Goal: Task Accomplishment & Management: Manage account settings

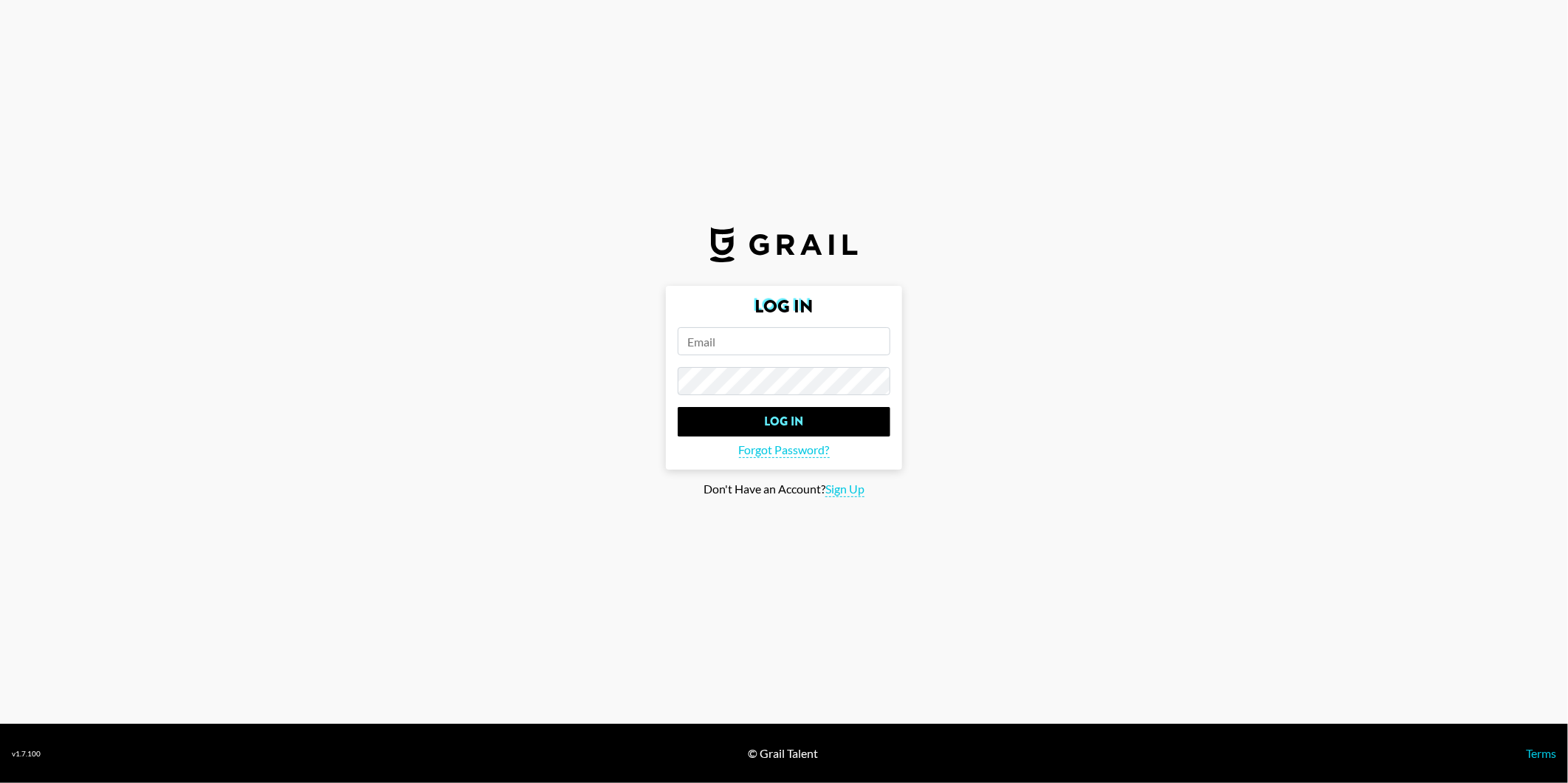
click at [710, 340] on input "email" at bounding box center [784, 341] width 213 height 28
type input "[PERSON_NAME][EMAIL_ADDRESS][DOMAIN_NAME]"
click at [677, 407] on input "Log In" at bounding box center [784, 422] width 213 height 30
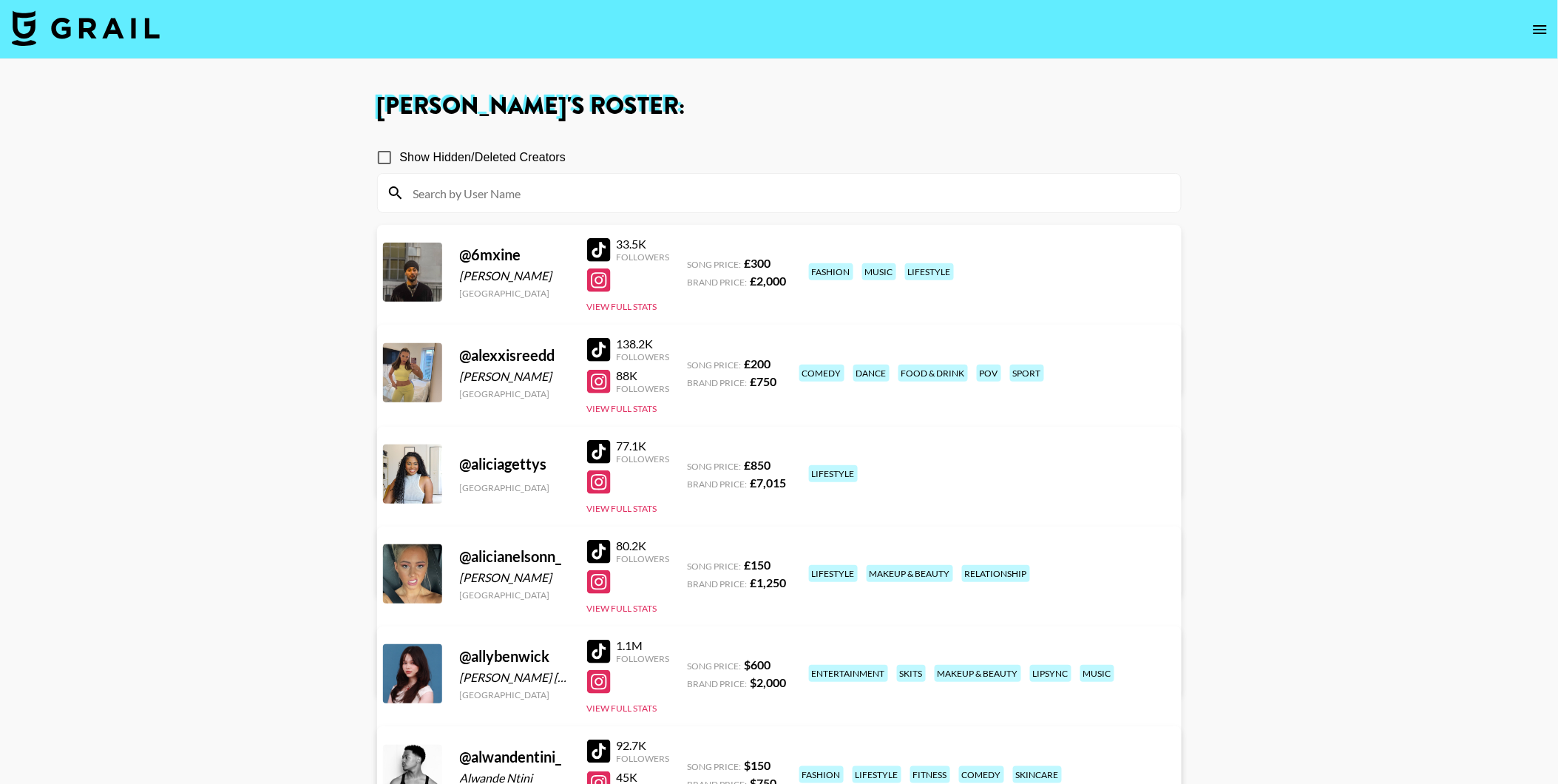
click at [94, 34] on img at bounding box center [85, 27] width 148 height 35
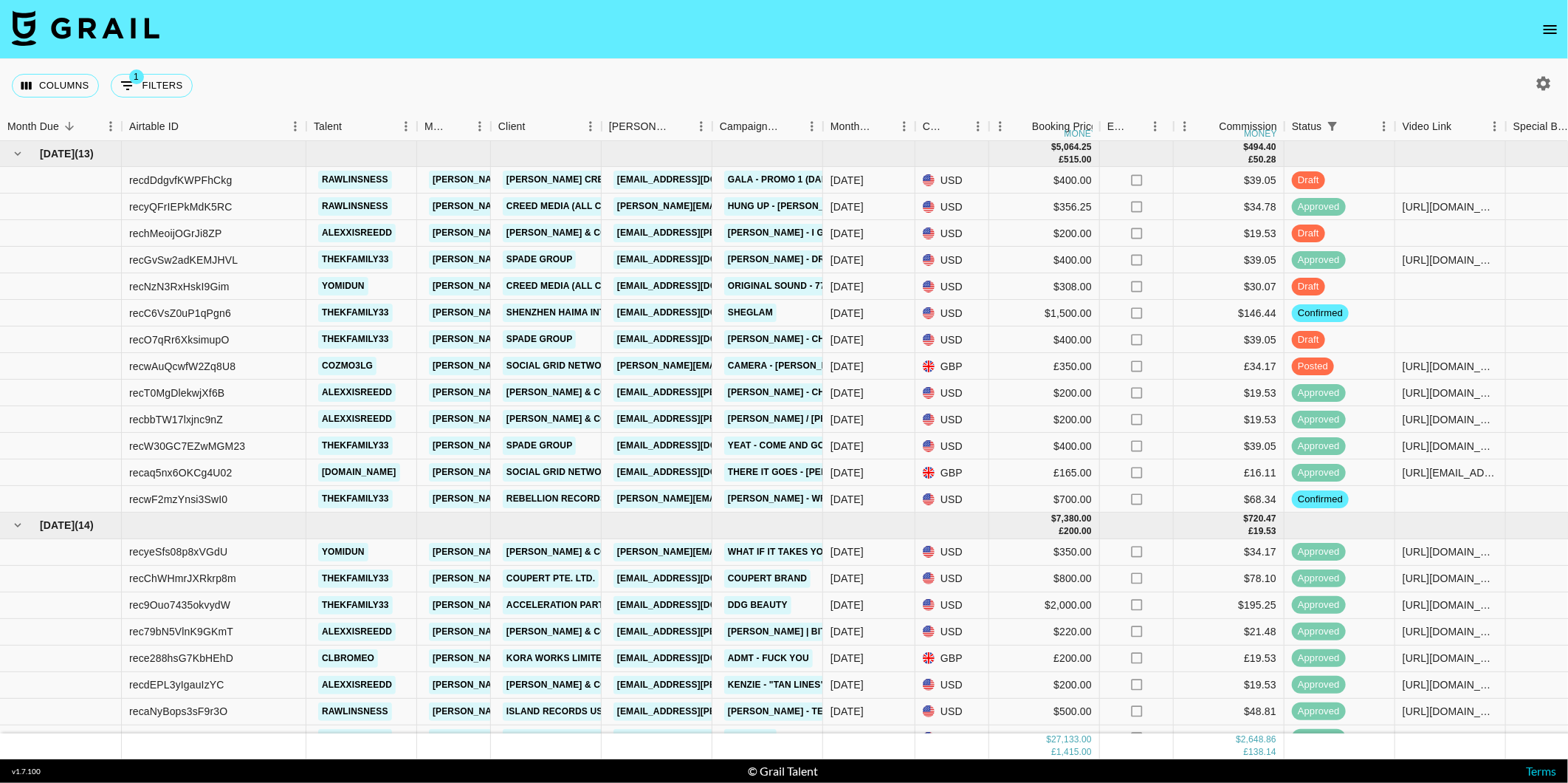
click at [1563, 24] on button "open drawer" at bounding box center [1550, 30] width 30 height 30
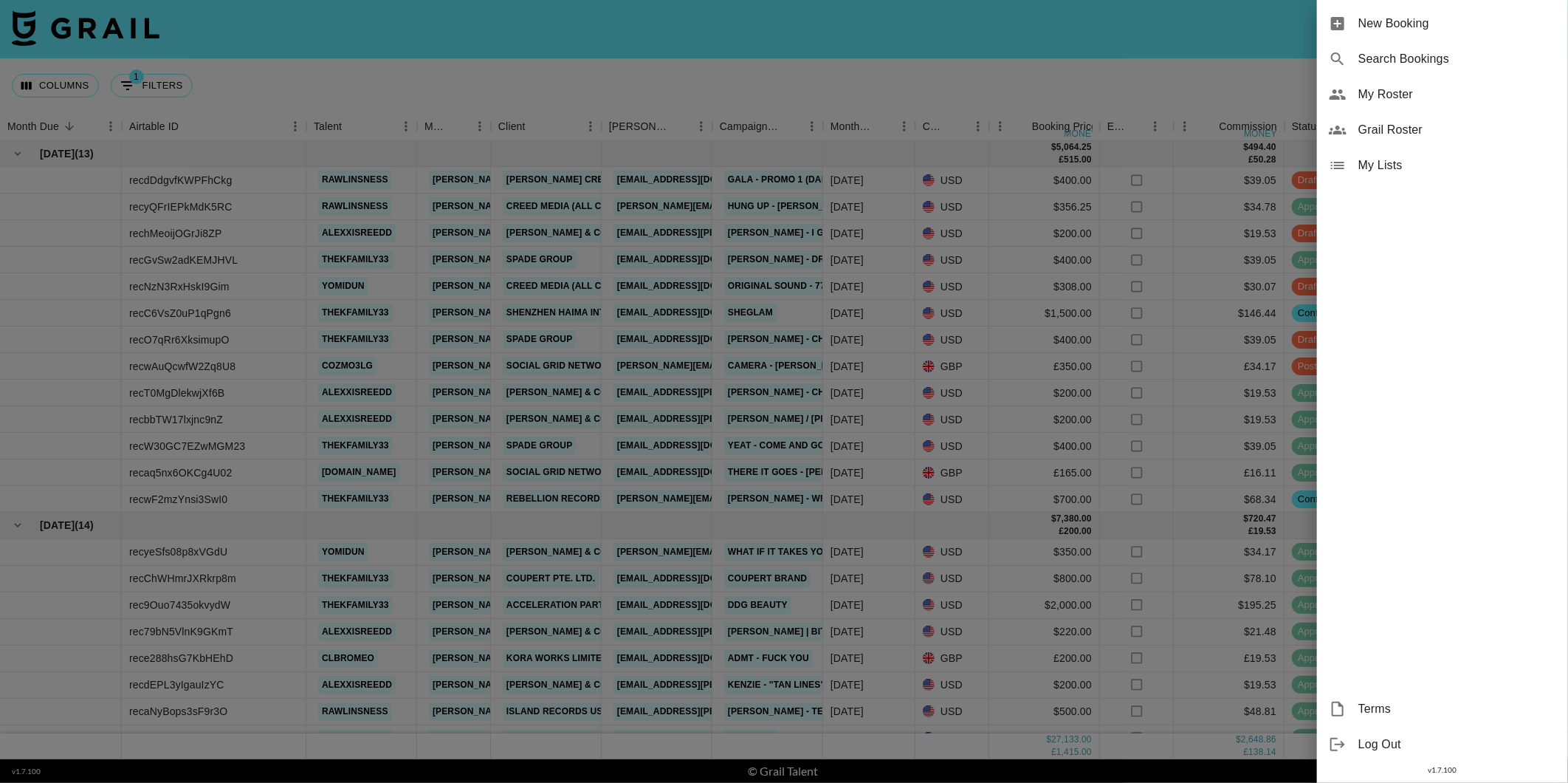
click at [1385, 97] on span "My Roster" at bounding box center [1457, 95] width 198 height 18
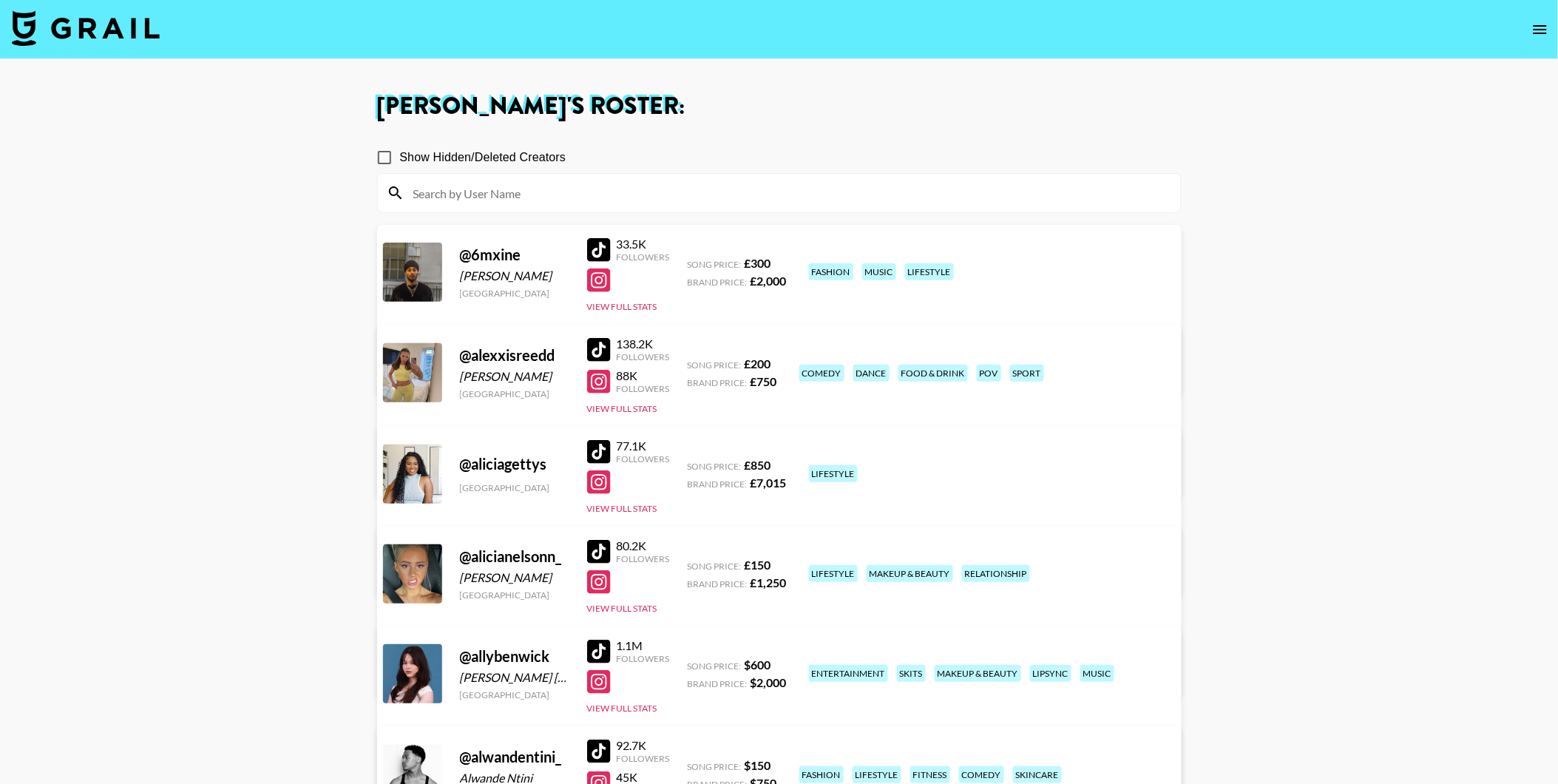
click at [430, 176] on div at bounding box center [779, 192] width 803 height 38
click at [430, 182] on input at bounding box center [788, 193] width 768 height 23
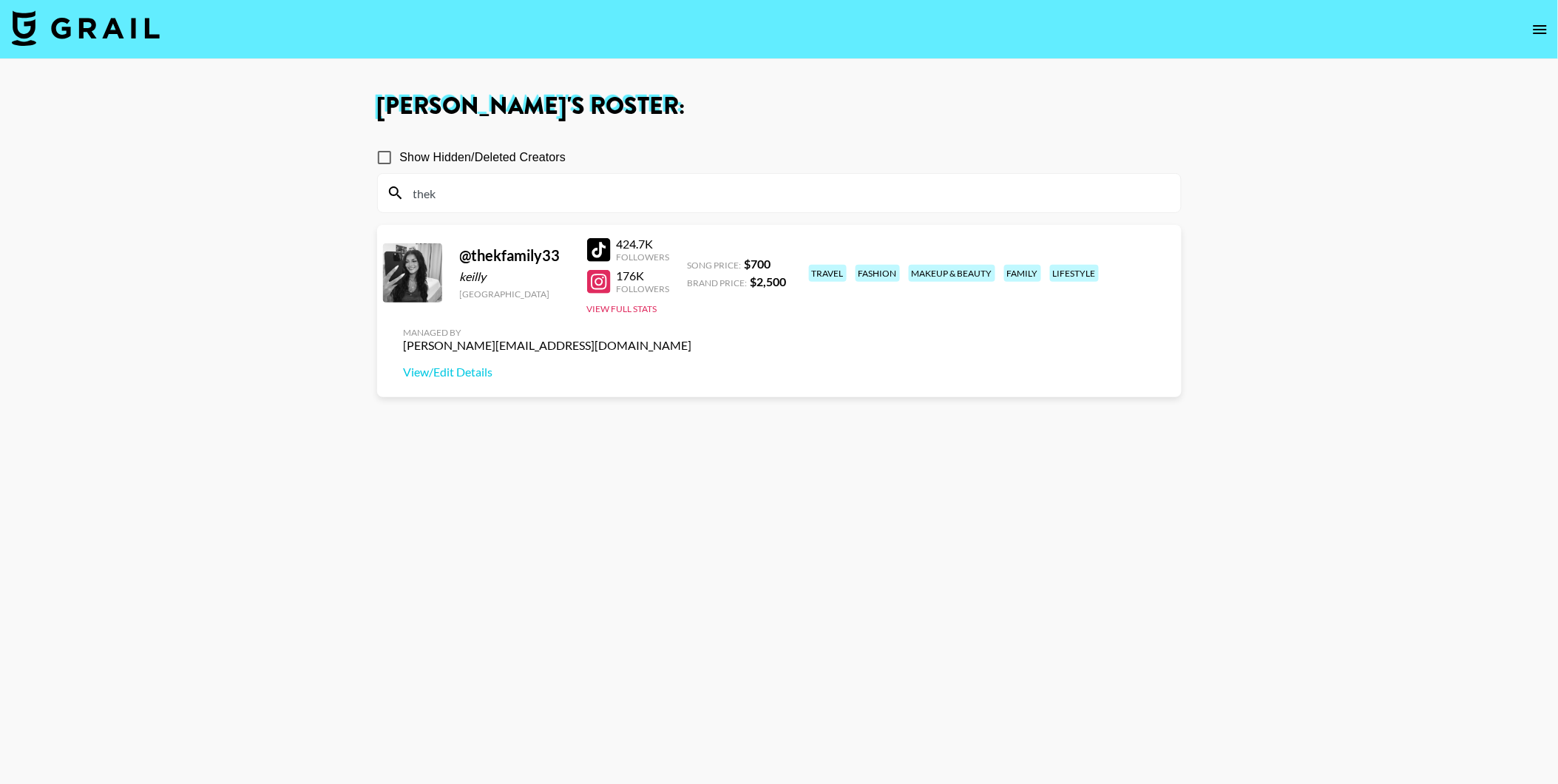
type input "thek"
drag, startPoint x: 293, startPoint y: 282, endPoint x: 324, endPoint y: 285, distance: 31.1
click at [293, 282] on main "[PERSON_NAME] 's Roster: Show Hidden/Deleted Creators thek @ thekfamily33 keill…" at bounding box center [779, 445] width 1558 height 772
click at [599, 243] on div at bounding box center [599, 250] width 23 height 23
click at [142, 24] on img at bounding box center [85, 27] width 148 height 35
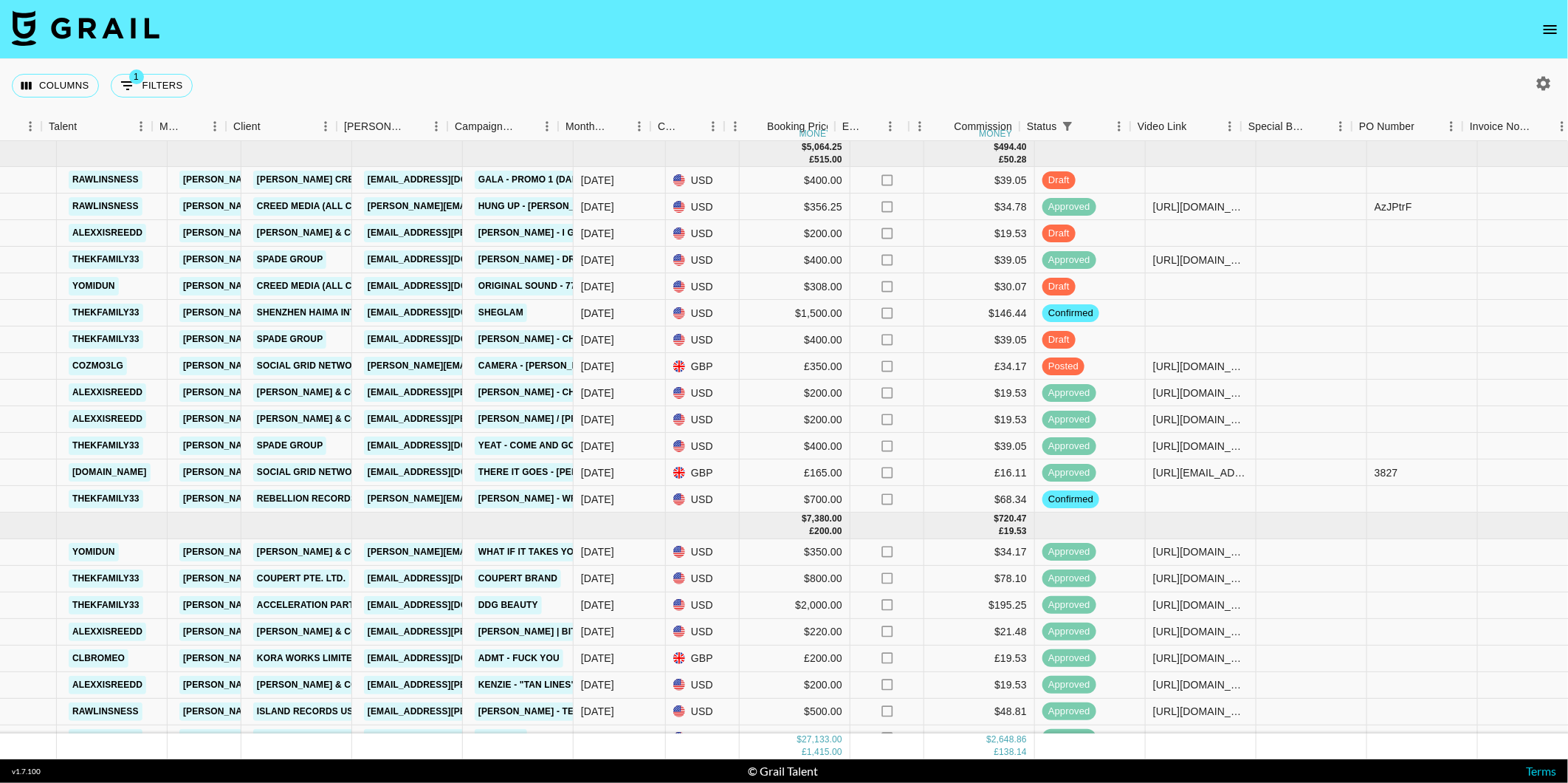
scroll to position [0, 264]
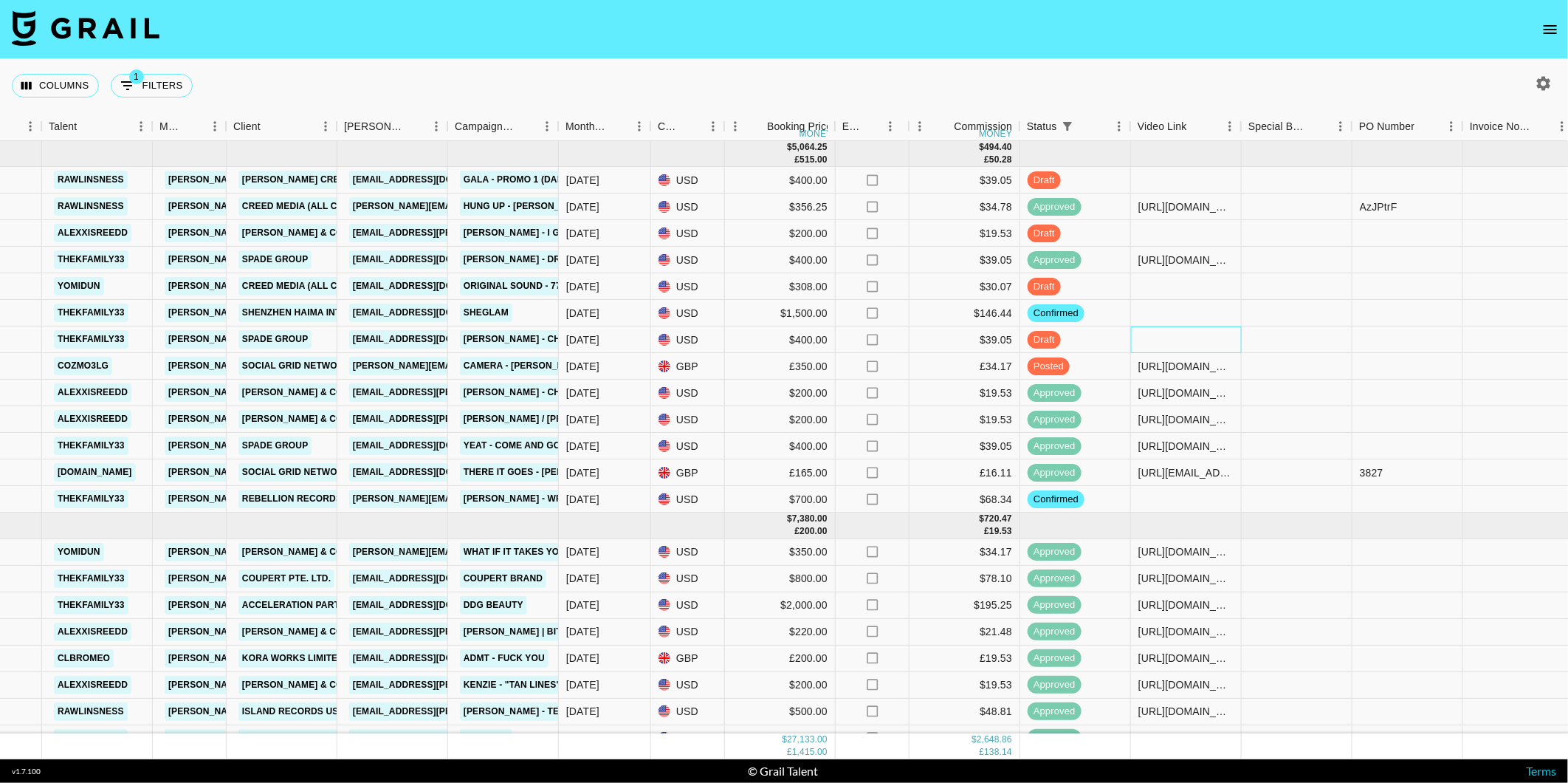
click at [1168, 332] on div at bounding box center [1187, 340] width 111 height 27
type input "[URL][DOMAIN_NAME]"
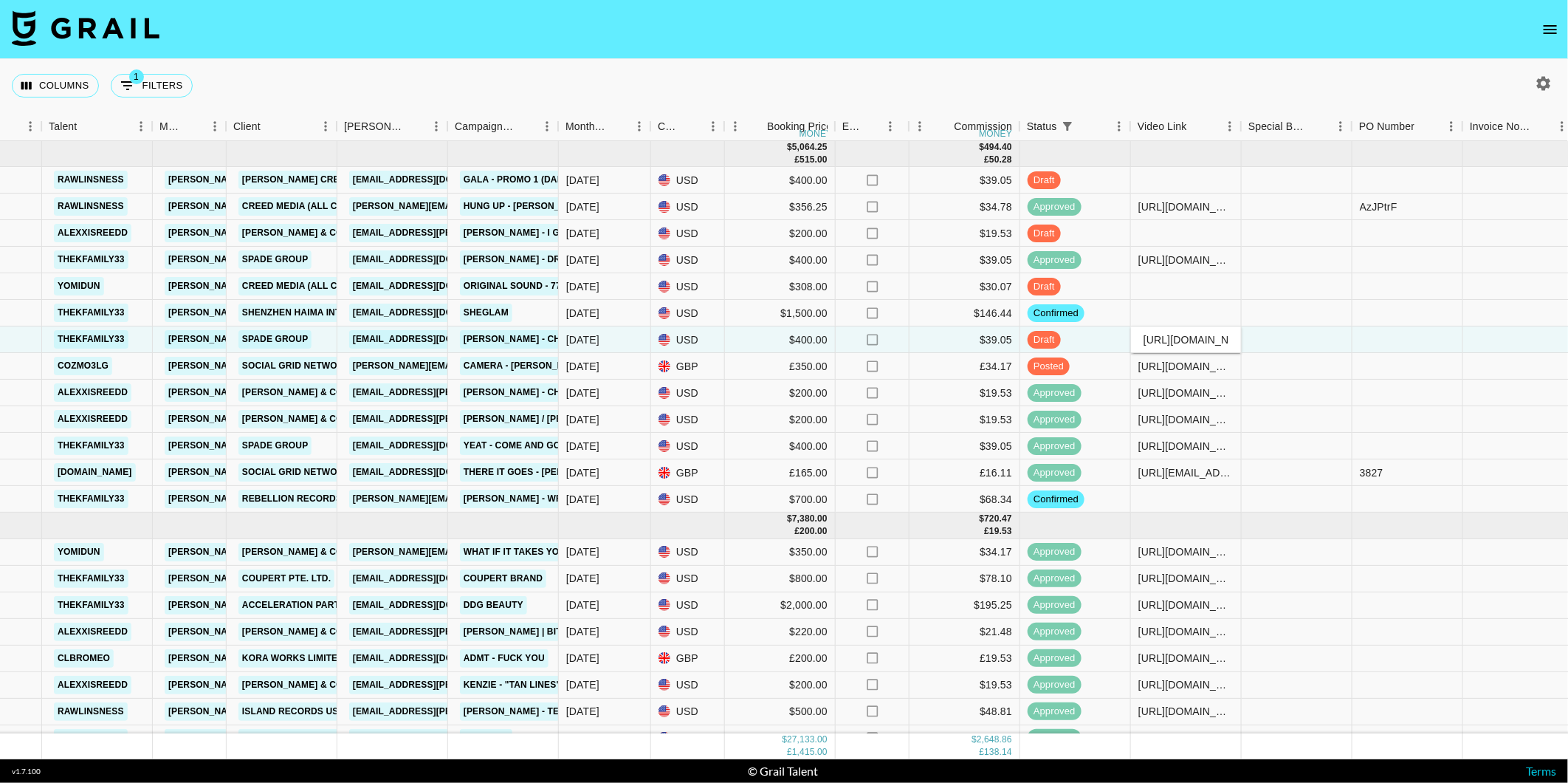
scroll to position [0, 589]
click at [1126, 78] on div "Columns 1 Filters + Booking" at bounding box center [784, 86] width 1568 height 53
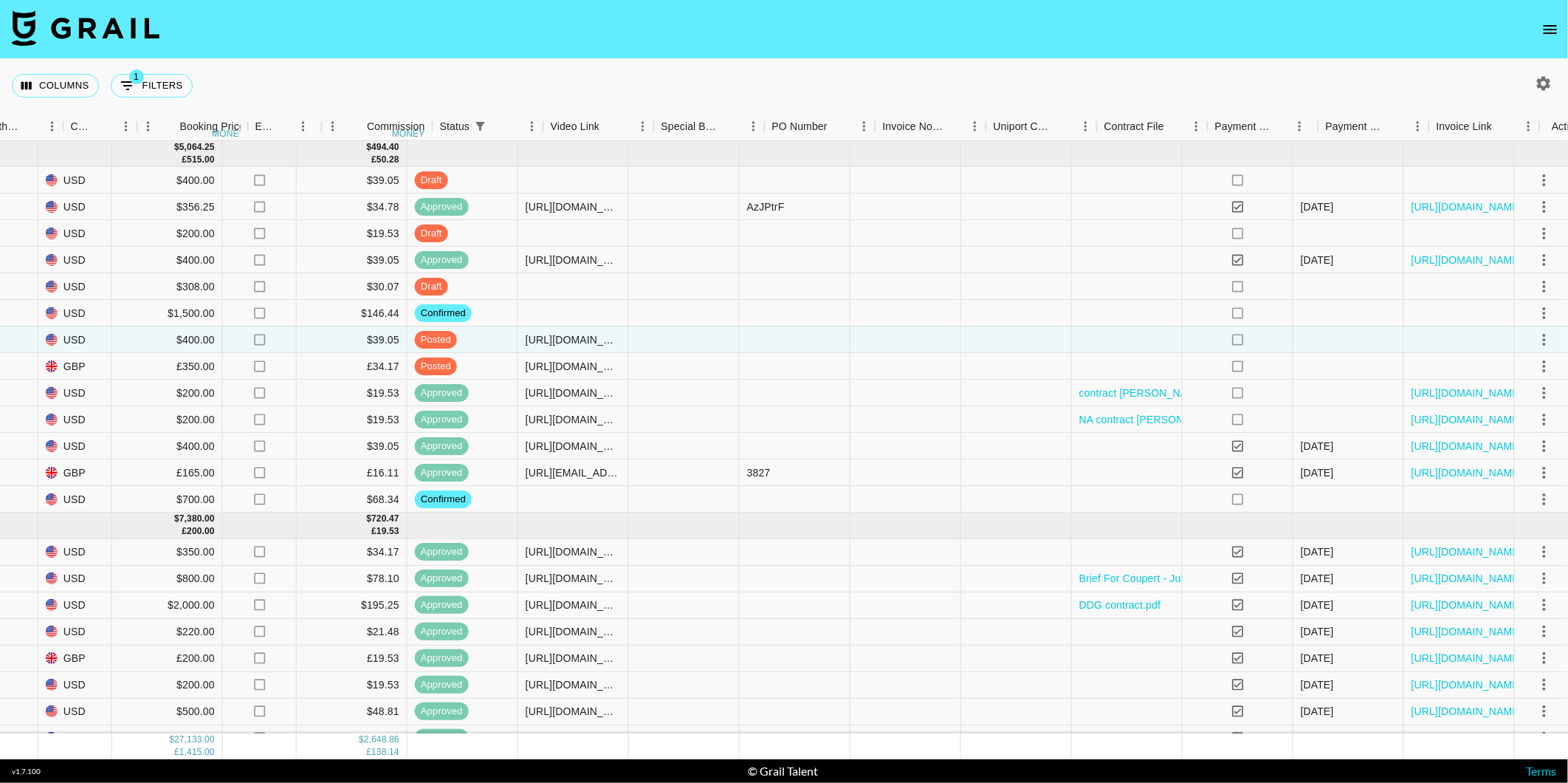
scroll to position [0, 895]
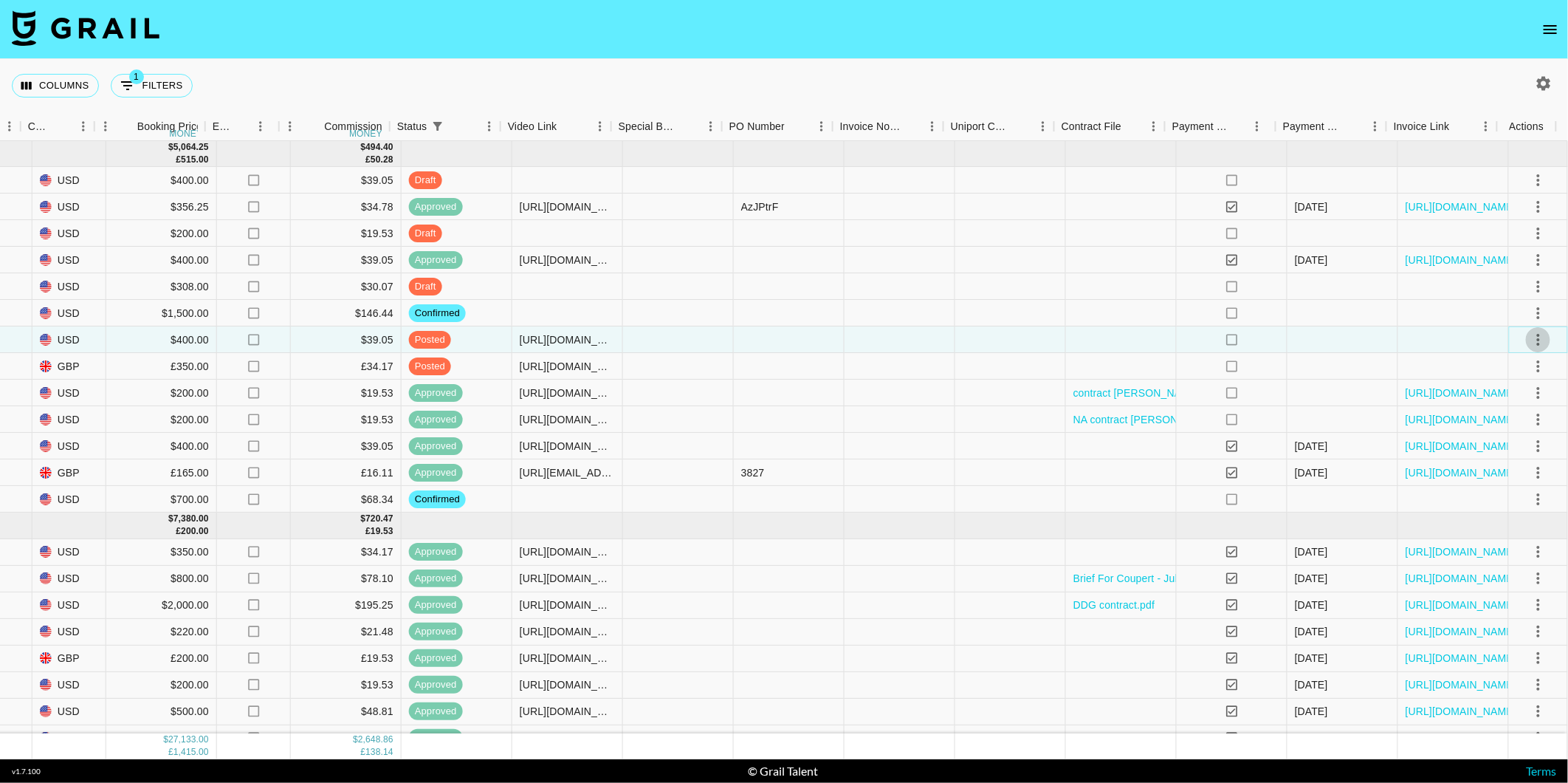
click at [1530, 336] on icon "select merge strategy" at bounding box center [1538, 339] width 18 height 18
click at [1497, 484] on div "Approve" at bounding box center [1508, 477] width 45 height 18
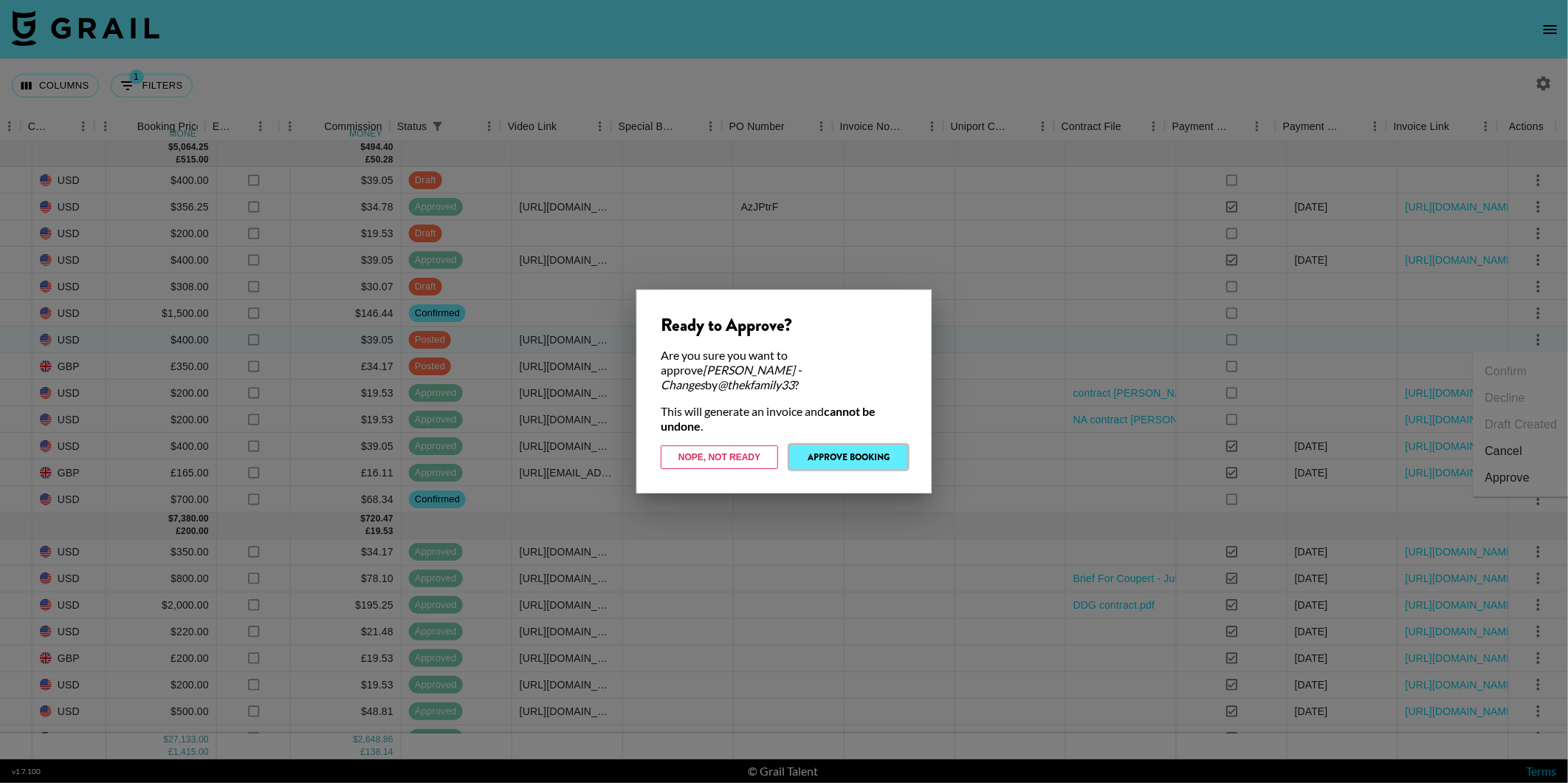
click at [872, 447] on button "Approve Booking" at bounding box center [848, 457] width 117 height 23
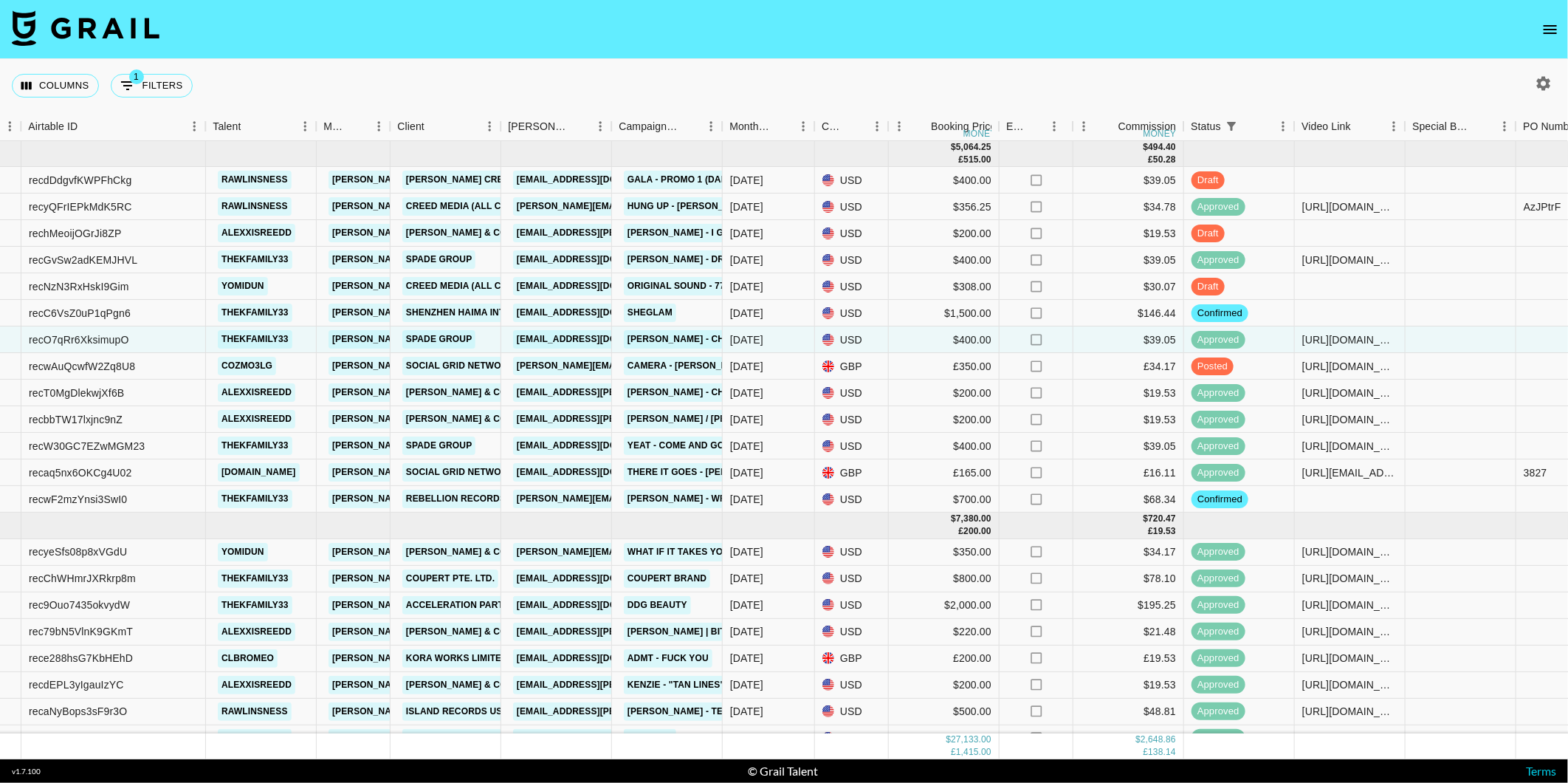
scroll to position [0, 0]
